Goal: Find specific page/section: Find specific page/section

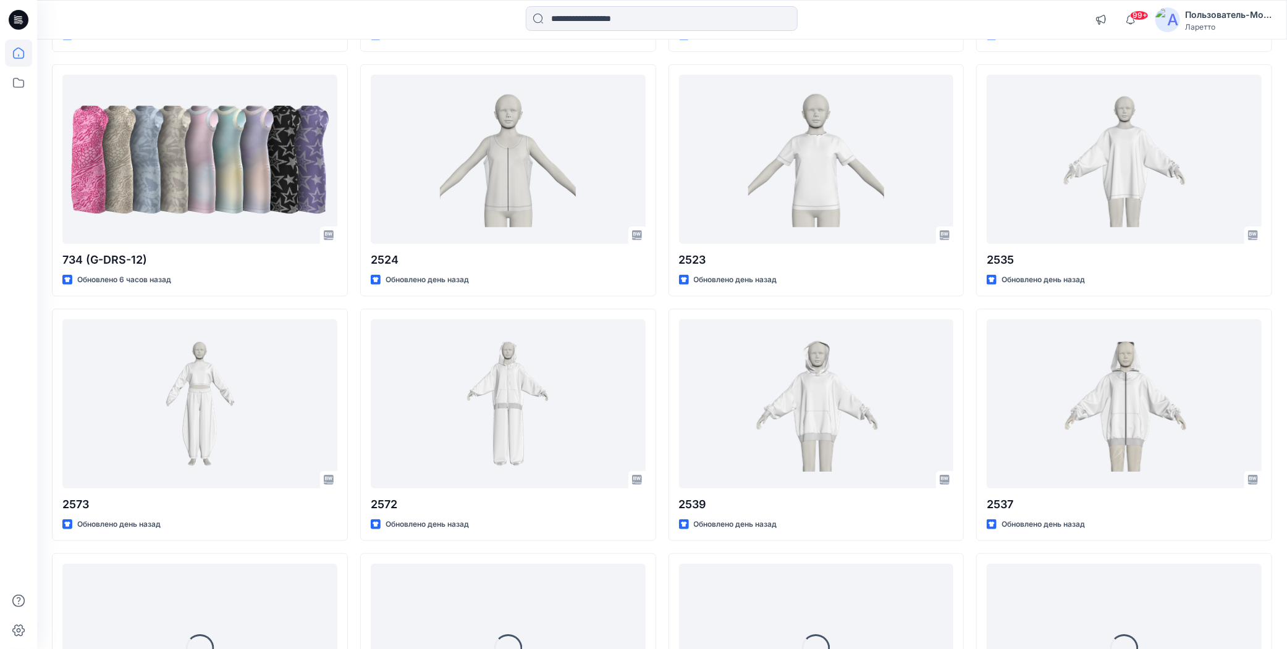
scroll to position [432, 0]
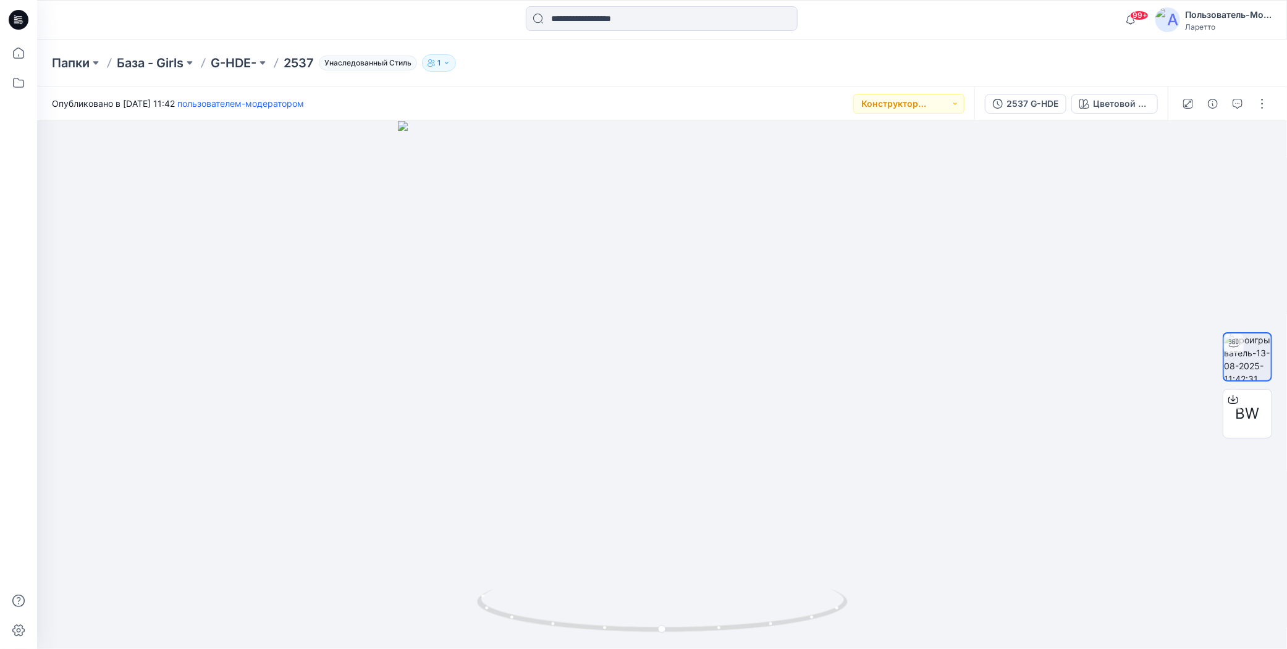
click at [628, 83] on div "Папки База - Girls G-HDE- 2537 Унаследованный Стиль 1" at bounding box center [662, 63] width 1250 height 47
drag, startPoint x: 285, startPoint y: 43, endPoint x: 319, endPoint y: 59, distance: 37.6
click at [319, 59] on div "Папки База - Girls G-HDE- 2537 Унаследованный Стиль 1" at bounding box center [662, 63] width 1250 height 47
copy p "2537"
click at [1261, 109] on button "button" at bounding box center [1262, 104] width 20 height 20
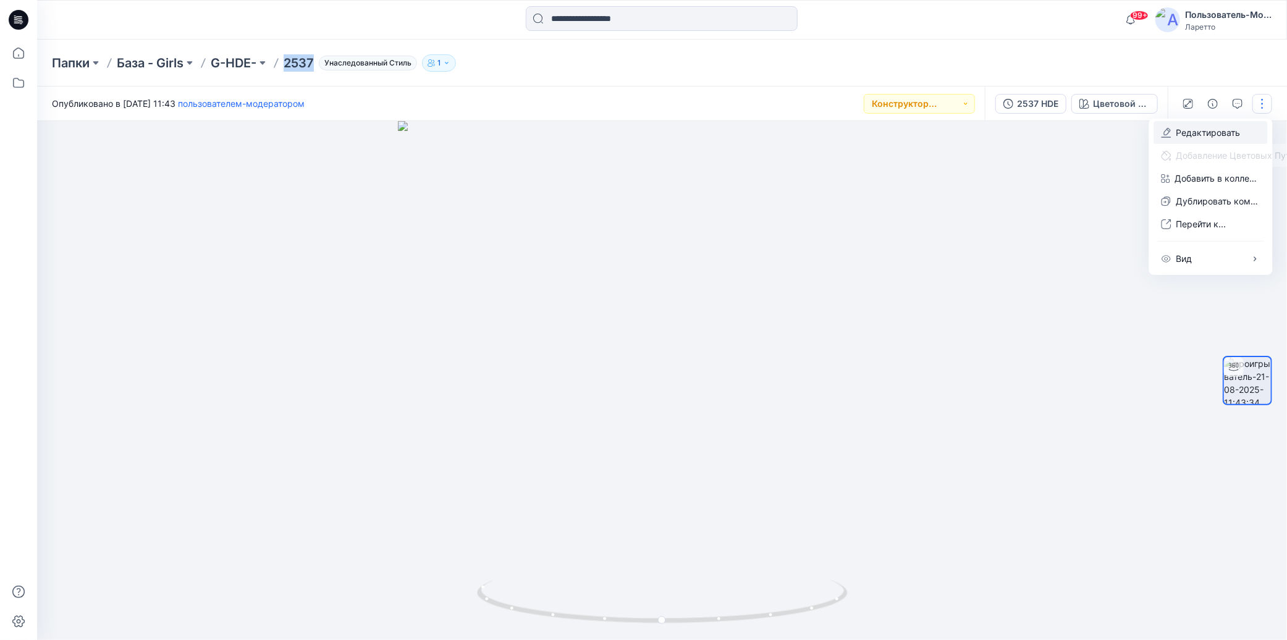
click at [1169, 129] on icon "button" at bounding box center [1166, 133] width 10 height 10
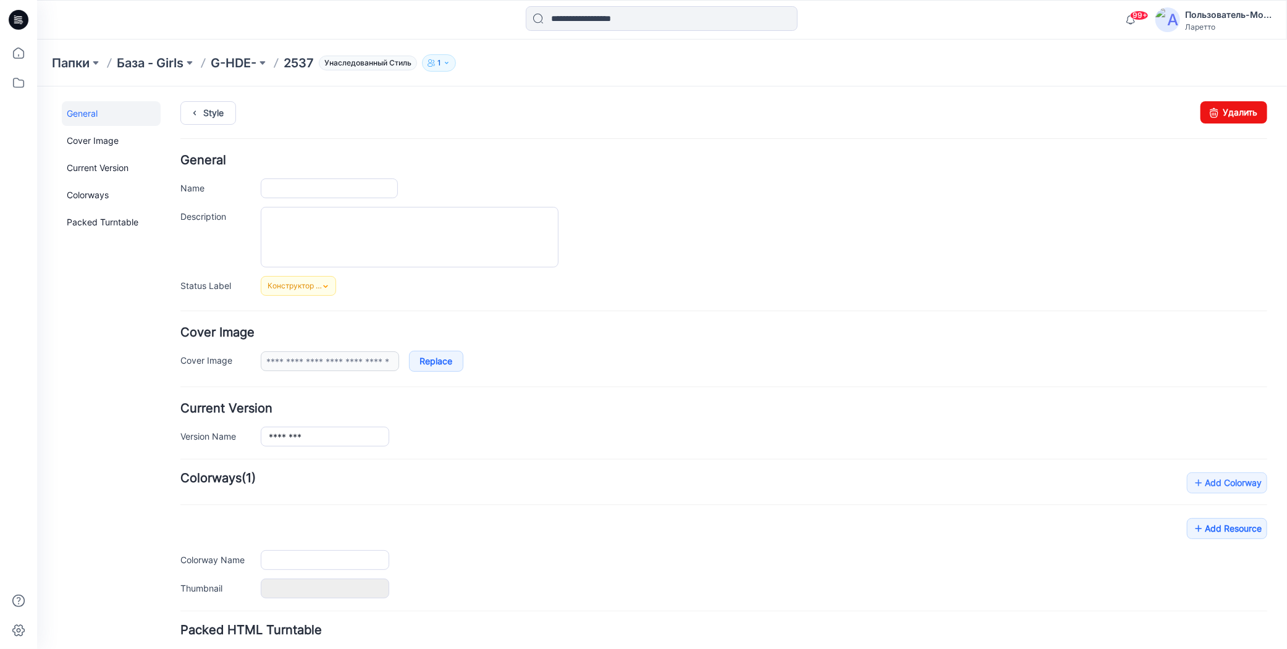
type input "****"
type input "**********"
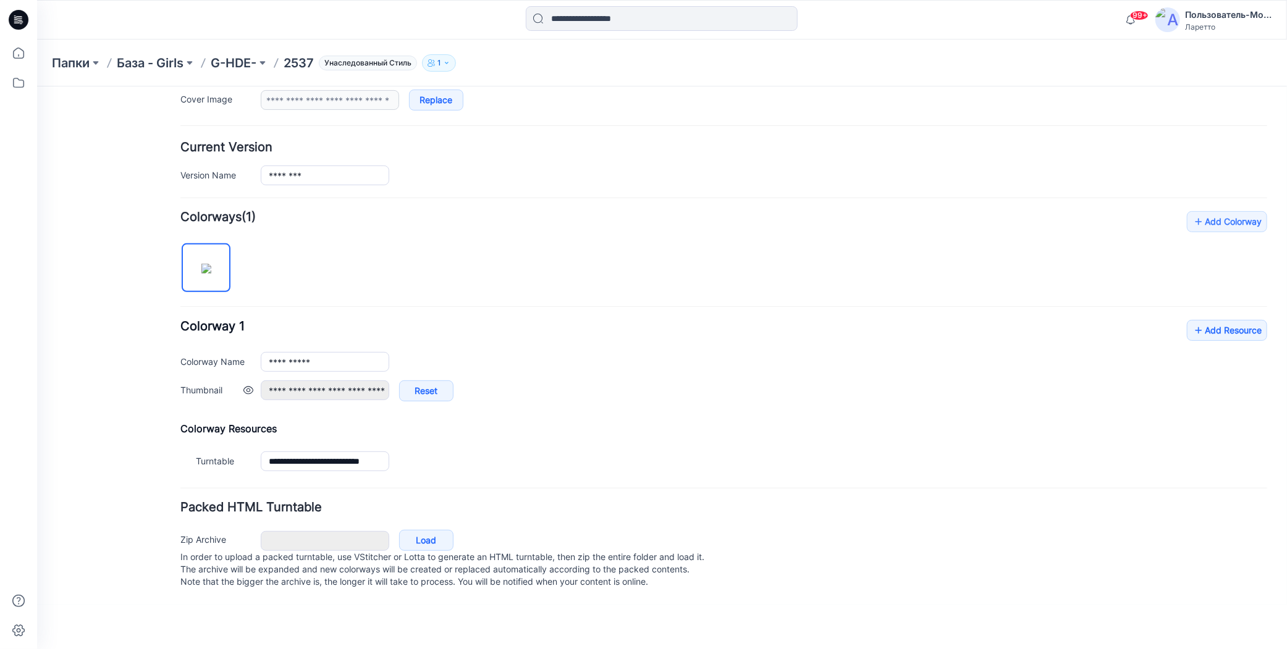
scroll to position [62, 0]
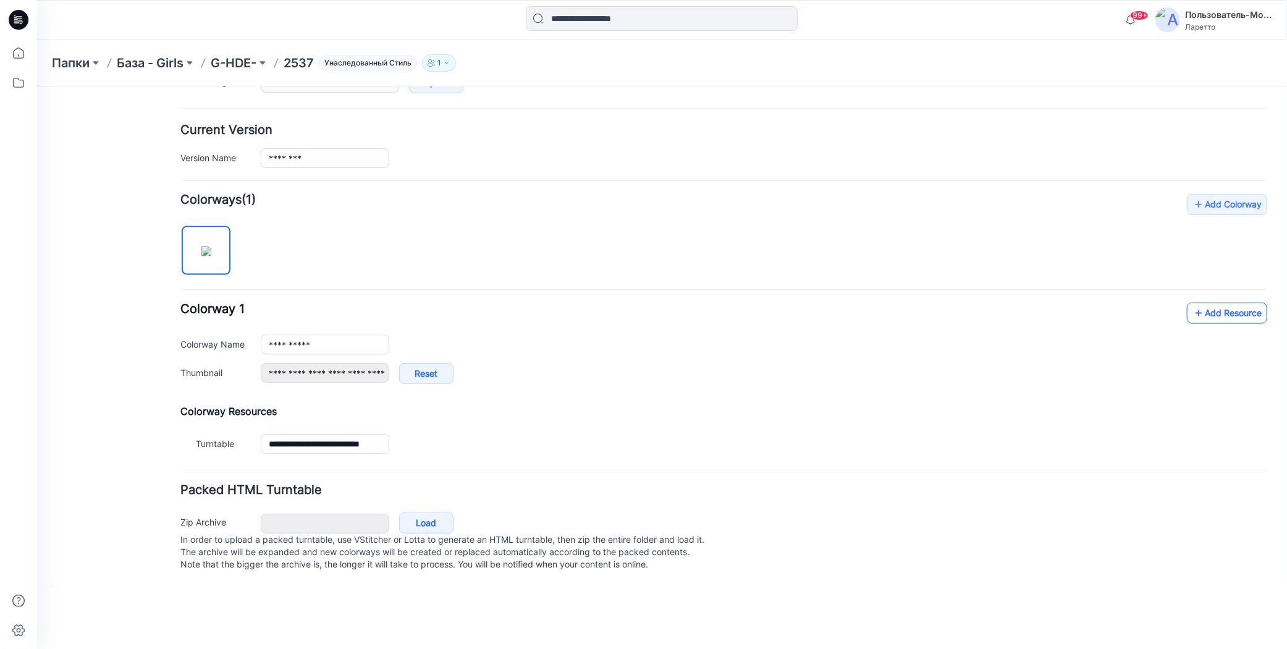
click at [1192, 303] on icon at bounding box center [1198, 313] width 12 height 20
click at [1195, 303] on link "Add Resource" at bounding box center [1226, 312] width 80 height 21
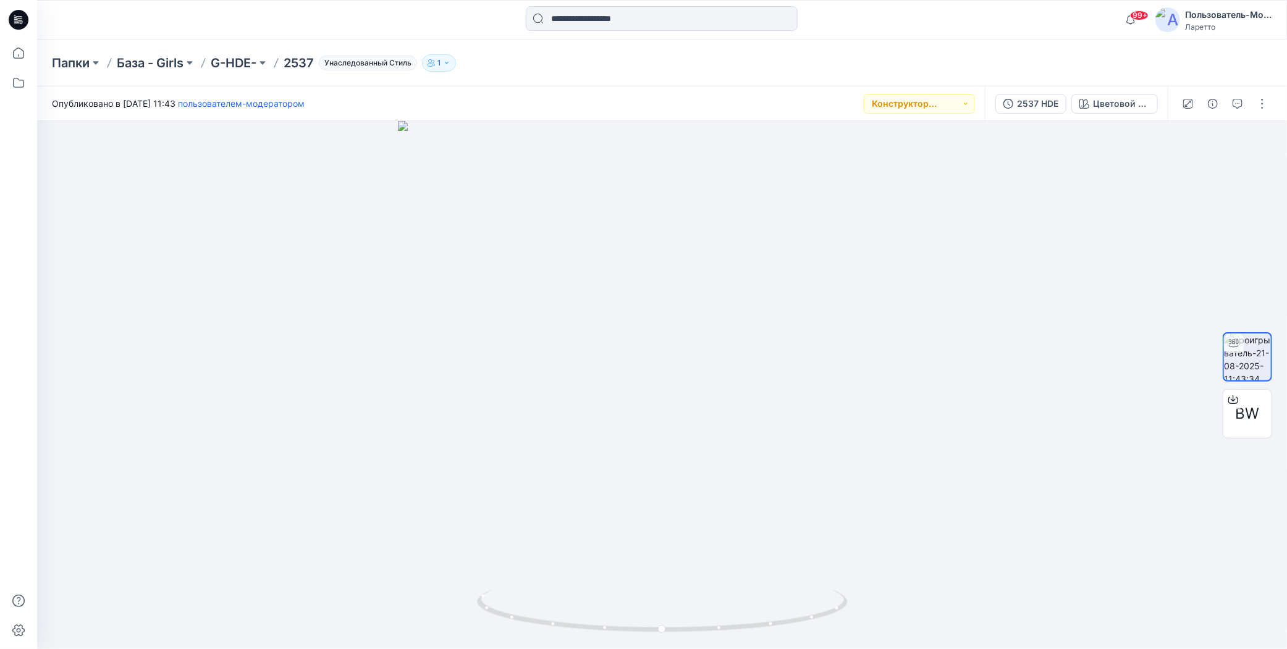
click at [685, 81] on div "Папки База - Girls G-HDE- 2537 Унаследованный Стиль 1" at bounding box center [662, 63] width 1250 height 47
click at [708, 72] on div "Папки База - Girls G-HDE- 2537 Унаследованный Стиль 1" at bounding box center [662, 63] width 1250 height 47
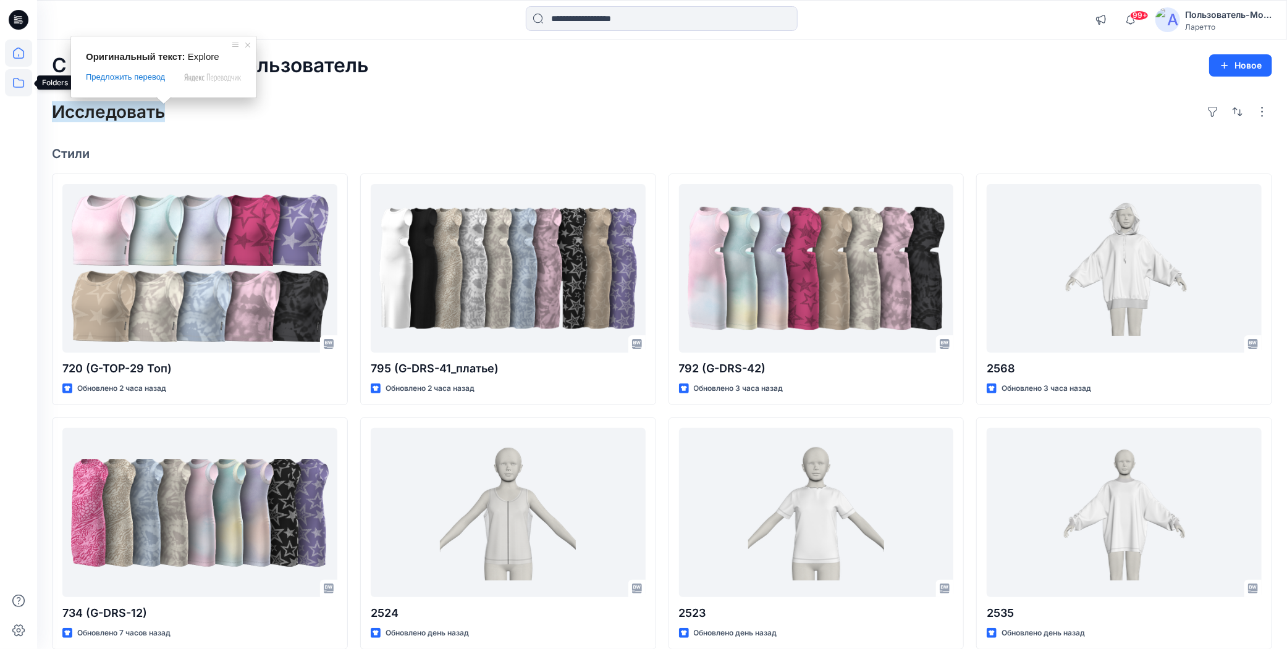
click at [15, 81] on icon at bounding box center [18, 82] width 27 height 27
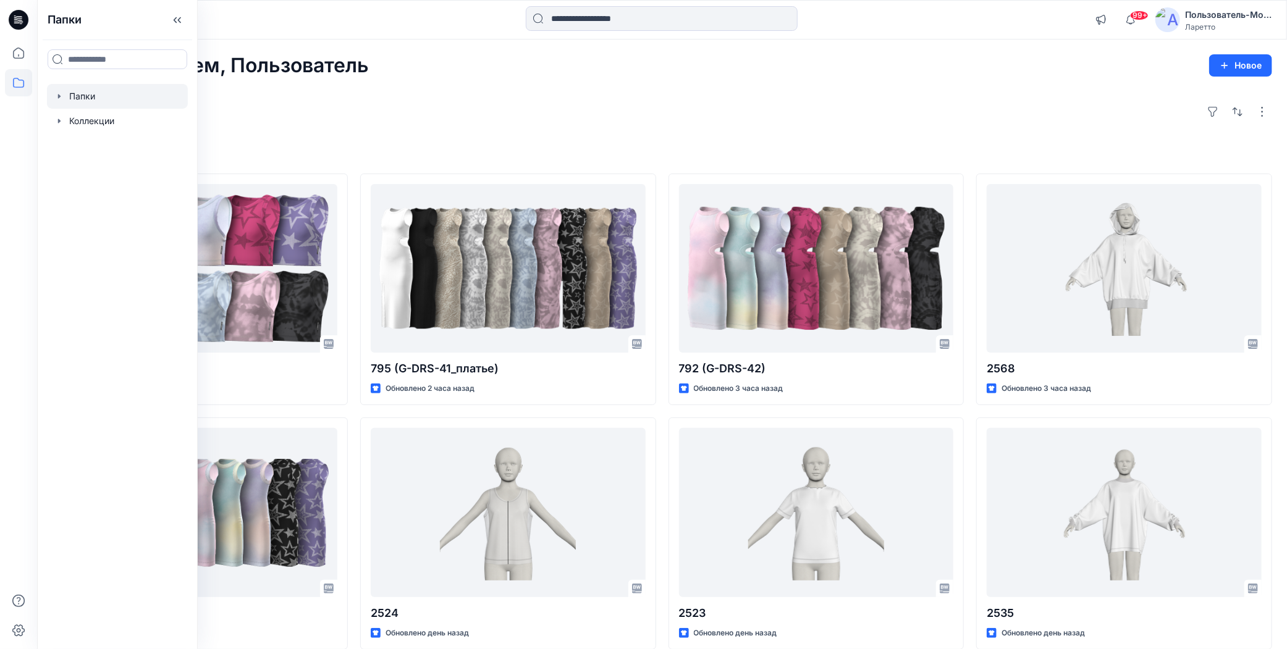
click at [80, 93] on div at bounding box center [117, 96] width 141 height 25
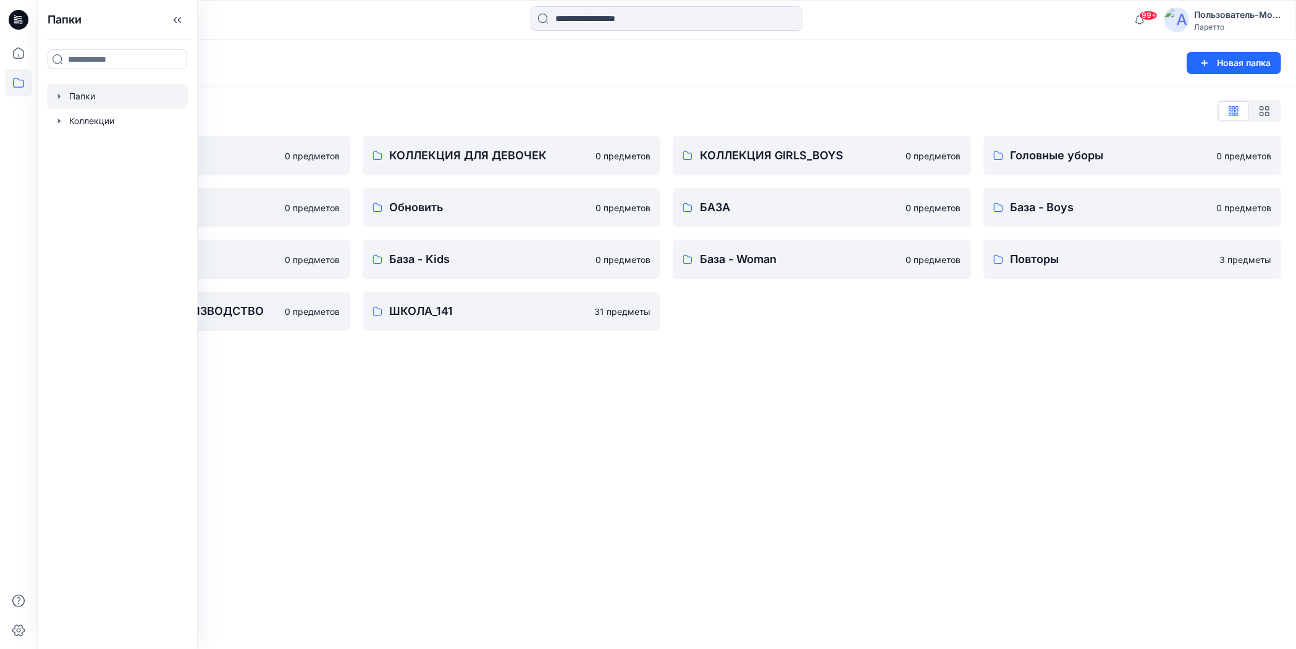
click at [481, 414] on div "Папки Новая папка Список папок КОЛЛЕКЦИЯ BOY'S 0 предметов Разное 0 предметов Б…" at bounding box center [666, 345] width 1259 height 610
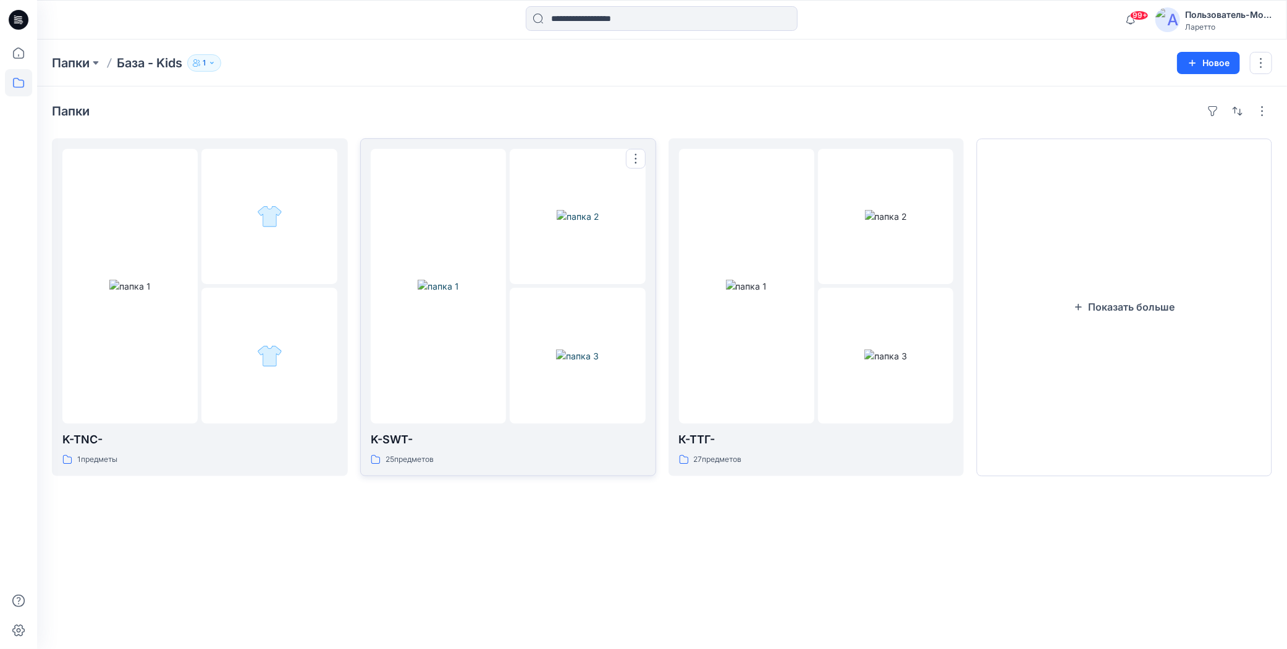
click at [556, 350] on img at bounding box center [577, 356] width 43 height 13
click at [1074, 256] on button "Показать больше" at bounding box center [1124, 307] width 296 height 338
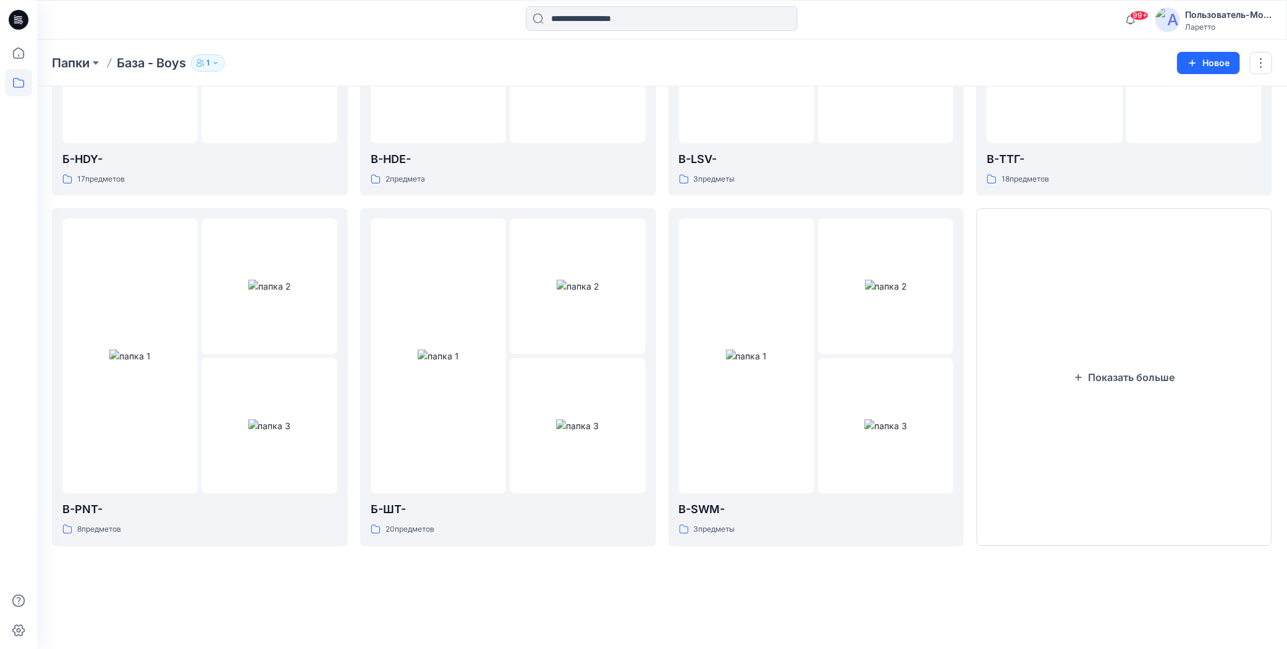
click at [1074, 256] on button "Показать больше" at bounding box center [1124, 377] width 296 height 338
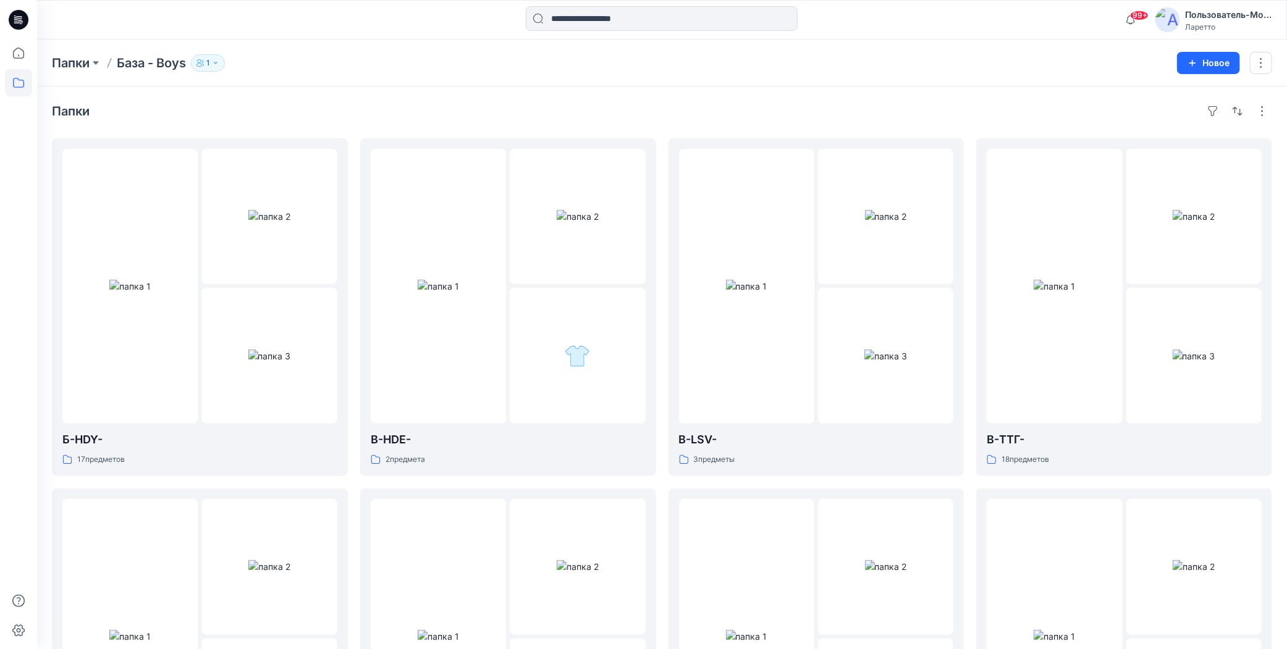
click at [650, 75] on div "Папки База - Boys 1 Новое" at bounding box center [662, 63] width 1250 height 47
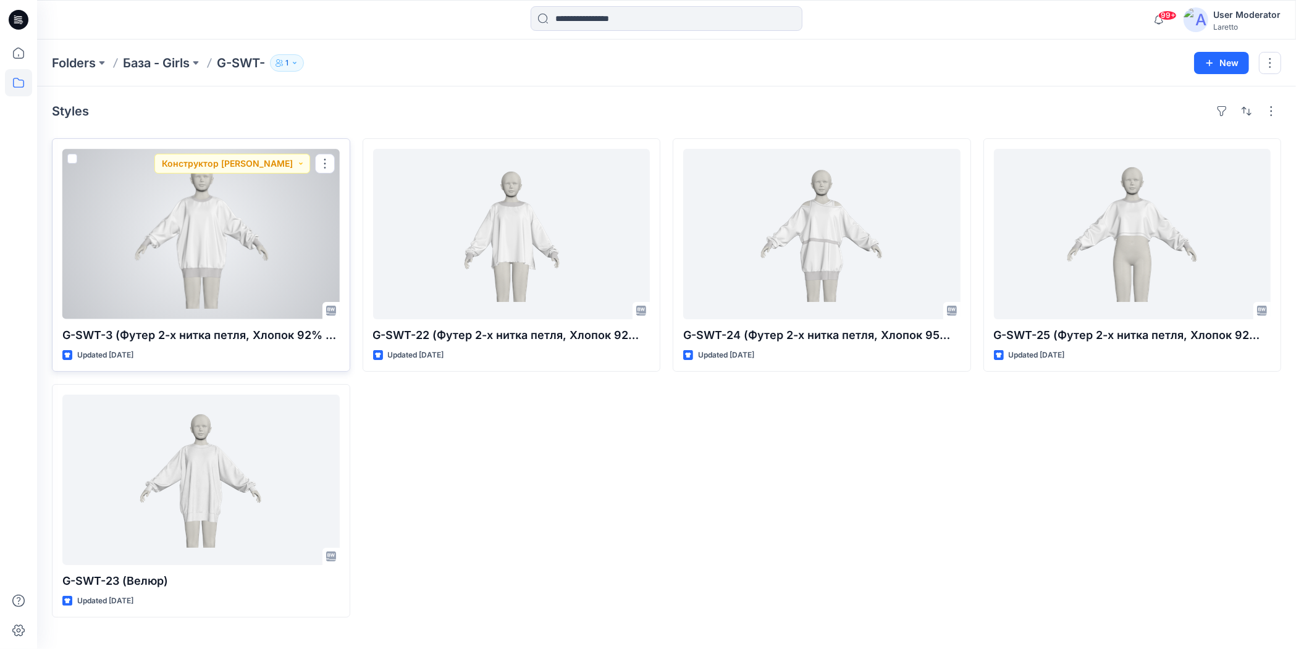
click at [208, 277] on div at bounding box center [200, 234] width 277 height 170
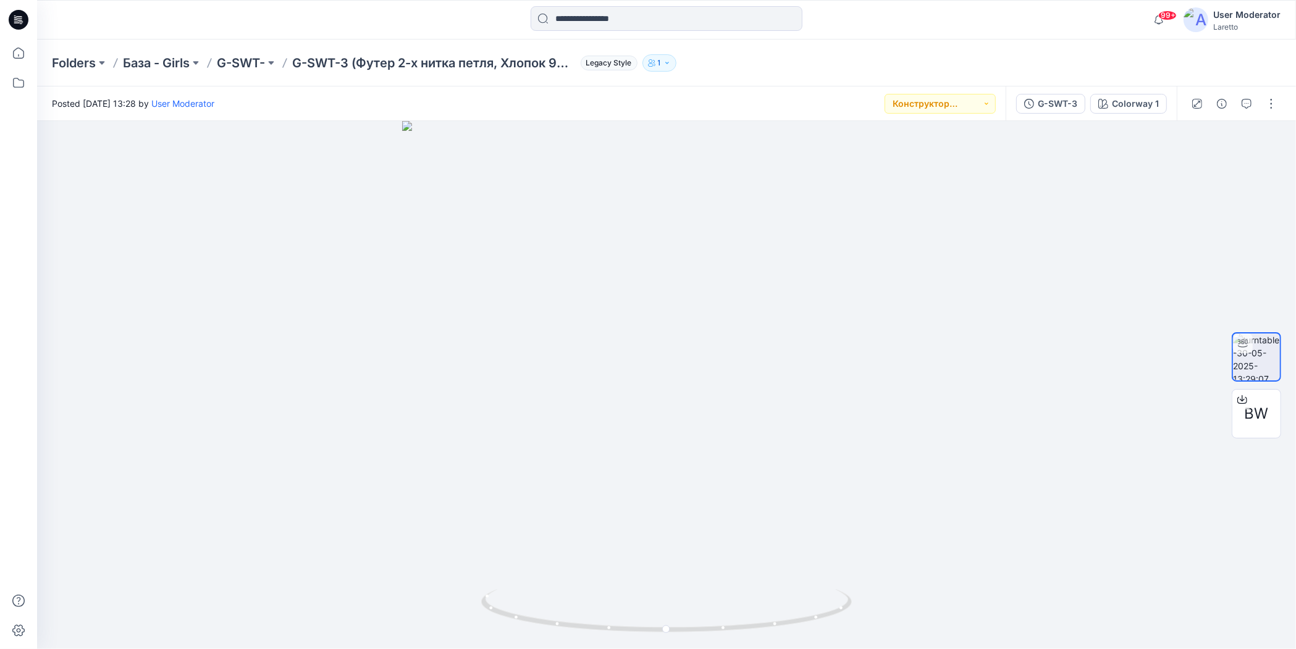
click at [959, 55] on div "Folders База - Girls G-SWT- G-SWT-3 (Футер 2-х нитка петля, Хлопок 92% эластан …" at bounding box center [618, 62] width 1133 height 17
drag, startPoint x: 296, startPoint y: 48, endPoint x: 351, endPoint y: 57, distance: 55.2
click at [351, 57] on div "Folders База - Girls G-SWT- G-SWT-3 (Футер 2-х нитка петля, Хлопок 92% эластан …" at bounding box center [666, 63] width 1259 height 47
copy p "G-SWT-3"
click at [919, 62] on div "Папки База - Kids K-SWT- K-SWT-4 (футер, двухниточная петля, хлопок 92 %, эласт…" at bounding box center [614, 62] width 1124 height 17
